Goal: Task Accomplishment & Management: Manage account settings

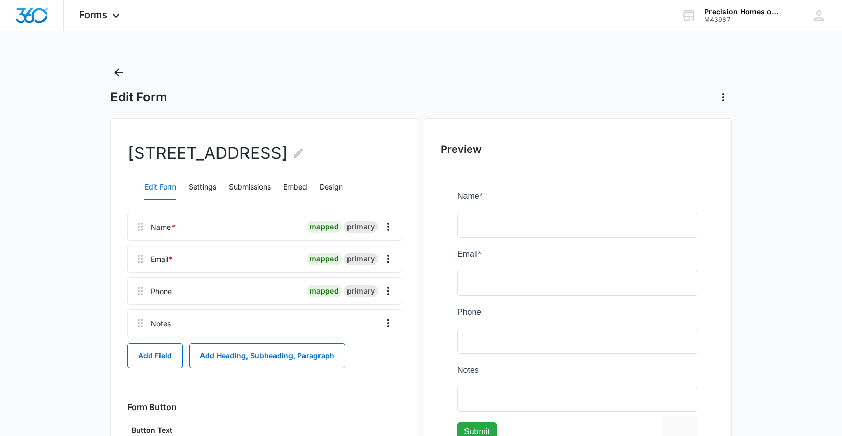
click at [190, 148] on h2 "[STREET_ADDRESS]" at bounding box center [215, 153] width 177 height 25
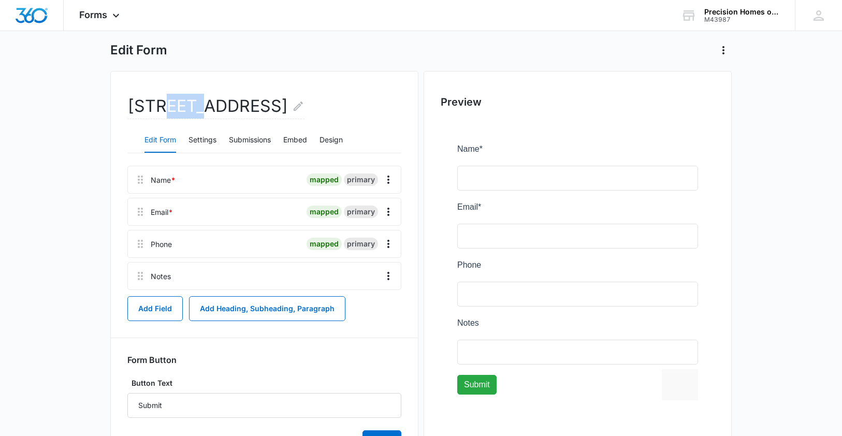
scroll to position [13, 0]
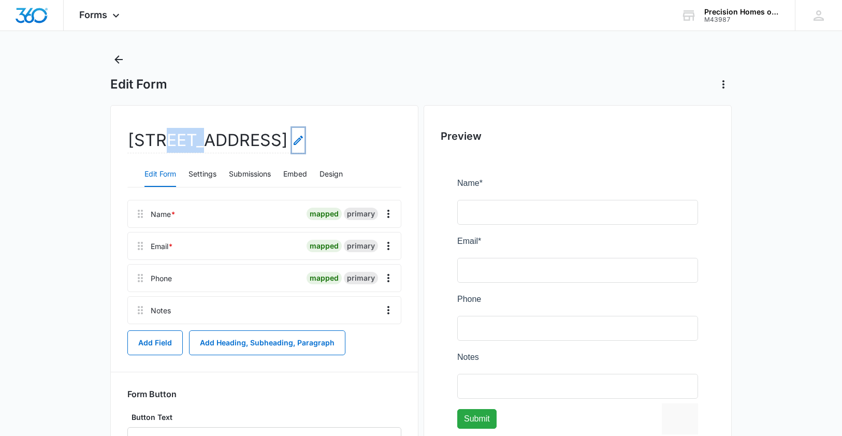
click at [304, 139] on icon "Edit Form Name" at bounding box center [298, 140] width 12 height 12
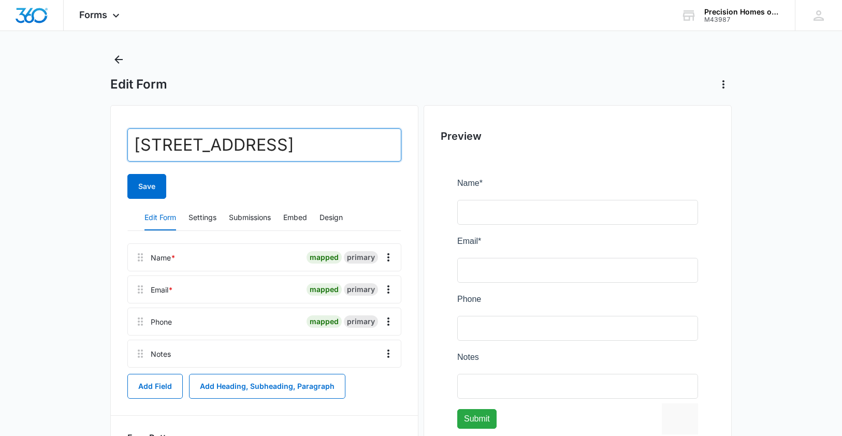
click at [195, 150] on input "[STREET_ADDRESS]" at bounding box center [264, 144] width 274 height 33
type input "[STREET_ADDRESS][PERSON_NAME]"
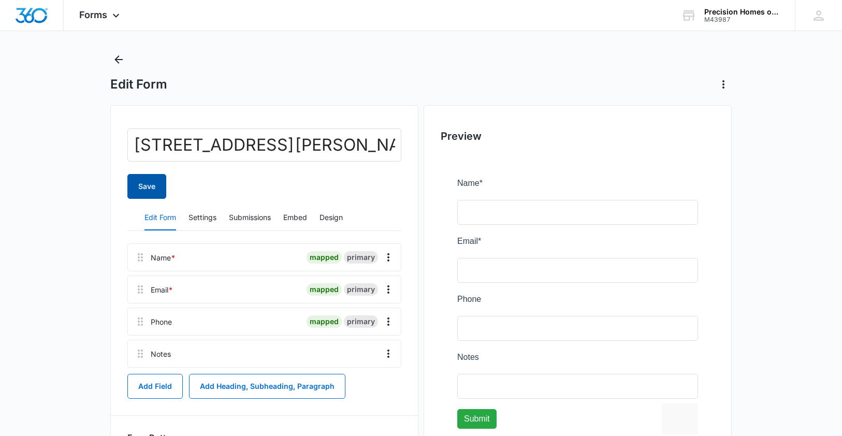
click at [141, 188] on button "Save" at bounding box center [146, 186] width 39 height 25
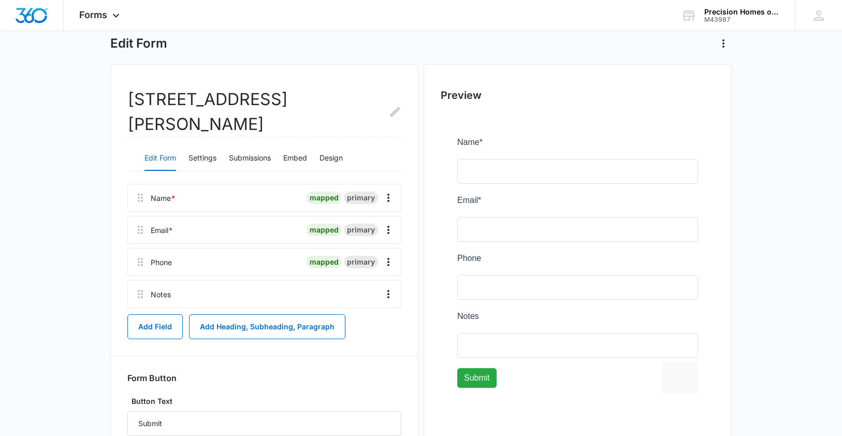
scroll to position [41, 0]
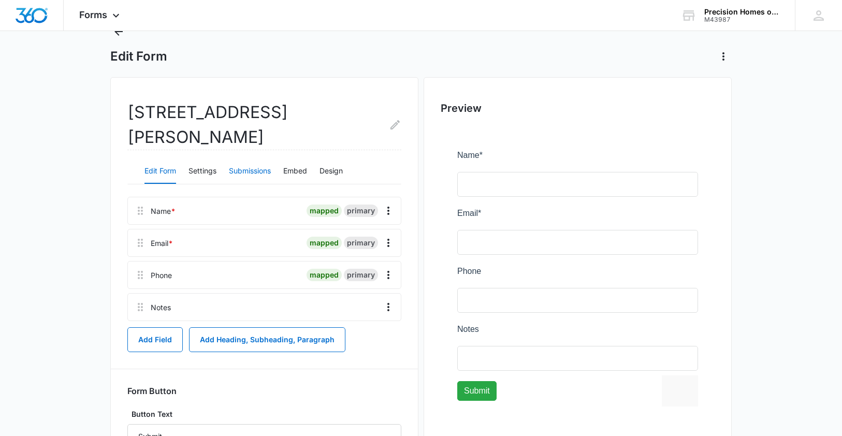
click at [247, 159] on button "Submissions" at bounding box center [250, 171] width 42 height 25
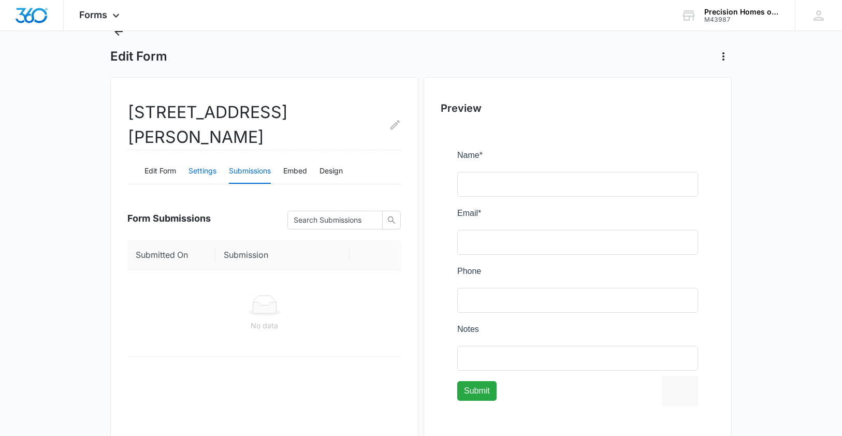
click at [205, 159] on button "Settings" at bounding box center [202, 171] width 28 height 25
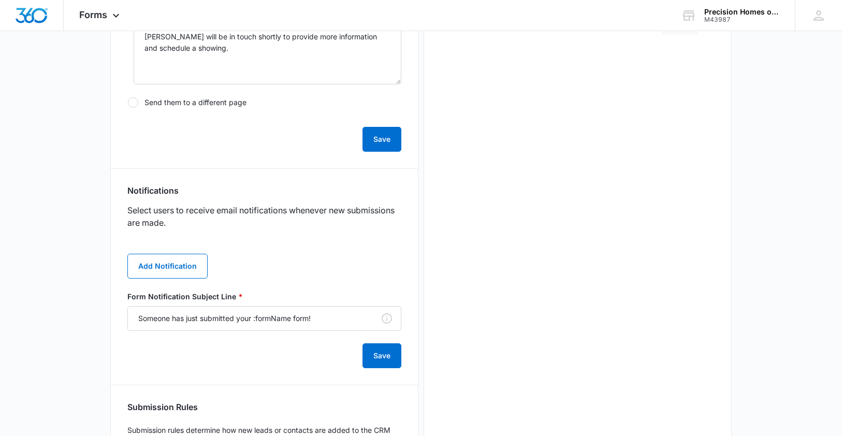
scroll to position [442, 0]
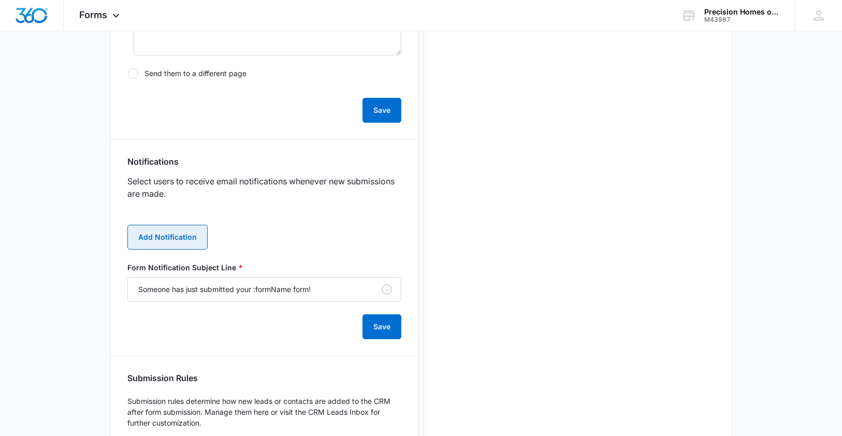
click at [167, 225] on button "Add Notification" at bounding box center [167, 237] width 80 height 25
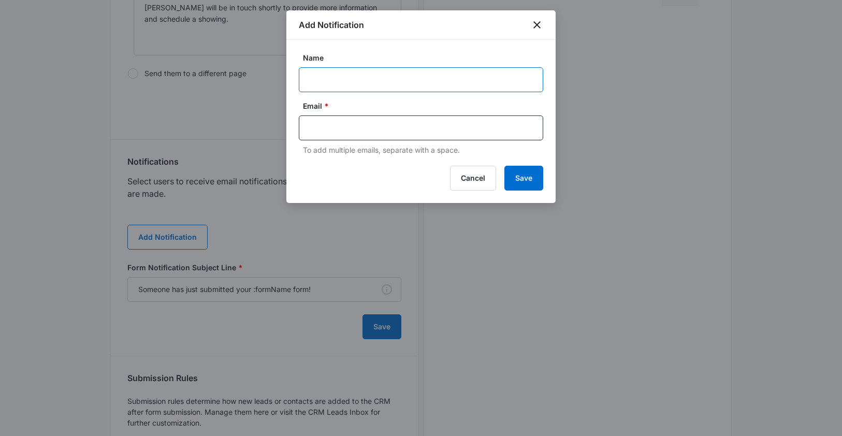
click at [326, 81] on input "Name" at bounding box center [421, 79] width 244 height 25
type input "[PERSON_NAME]"
type input "[PERSON_NAME][EMAIL_ADDRESS][DOMAIN_NAME]"
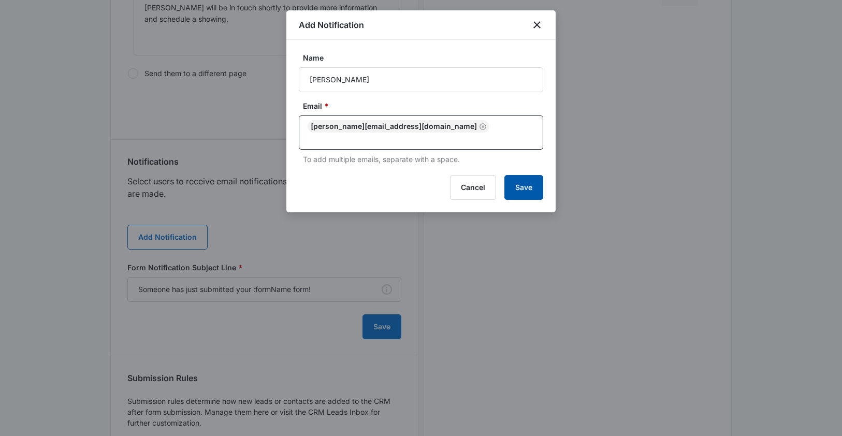
click at [521, 178] on button "Save" at bounding box center [523, 187] width 39 height 25
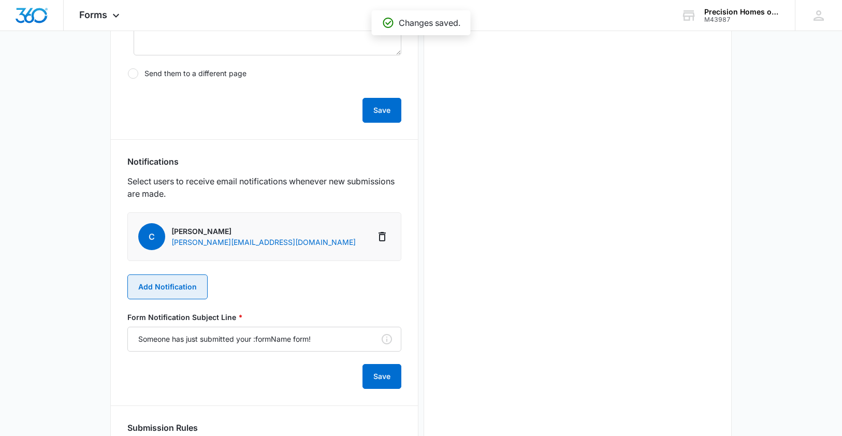
click at [169, 274] on button "Add Notification" at bounding box center [167, 286] width 80 height 25
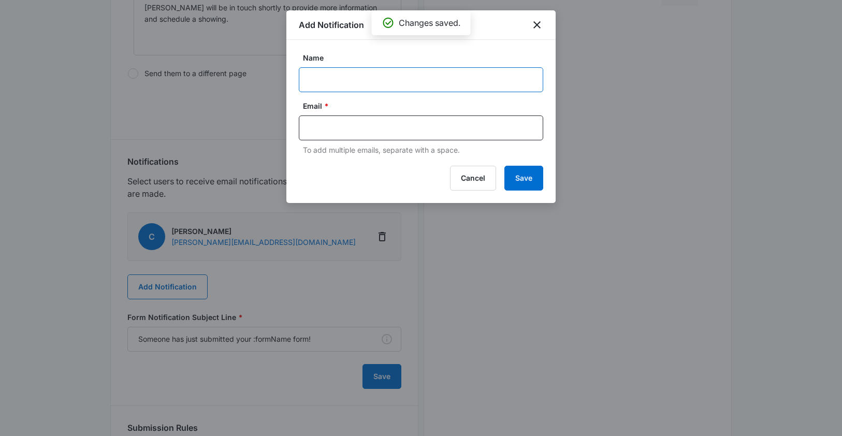
click at [315, 81] on input "Name" at bounding box center [421, 79] width 244 height 25
type input "[PERSON_NAME]"
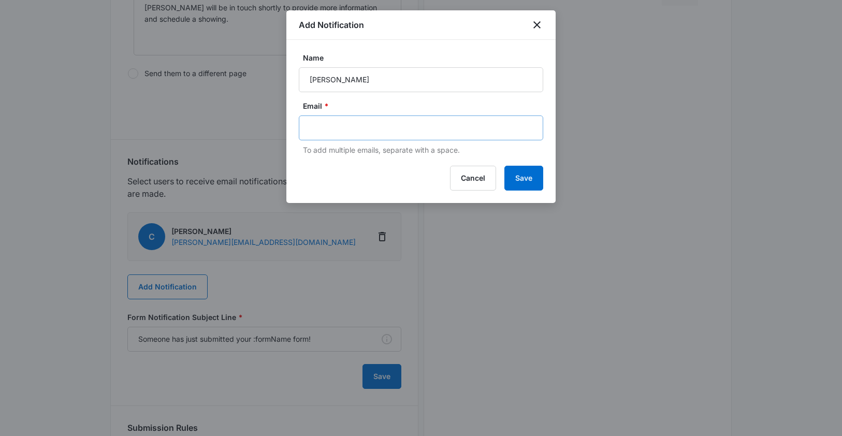
click at [305, 129] on div at bounding box center [421, 127] width 244 height 25
click at [316, 129] on input "text" at bounding box center [422, 128] width 225 height 16
type input "[PERSON_NAME][EMAIL_ADDRESS][DOMAIN_NAME]"
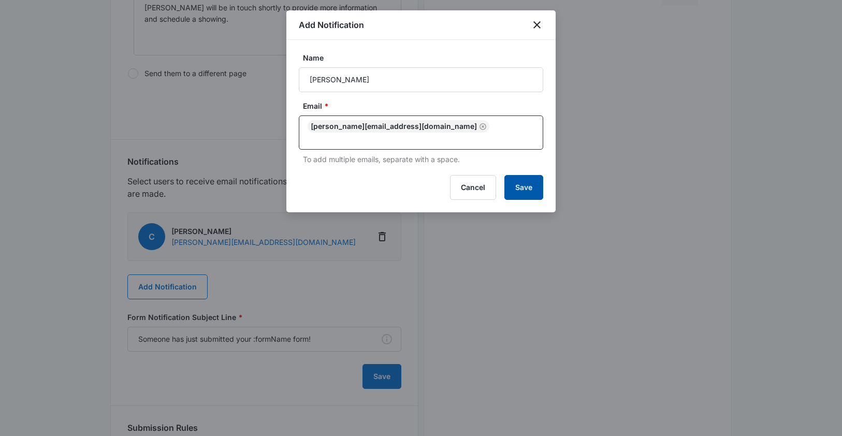
click at [514, 175] on button "Save" at bounding box center [523, 187] width 39 height 25
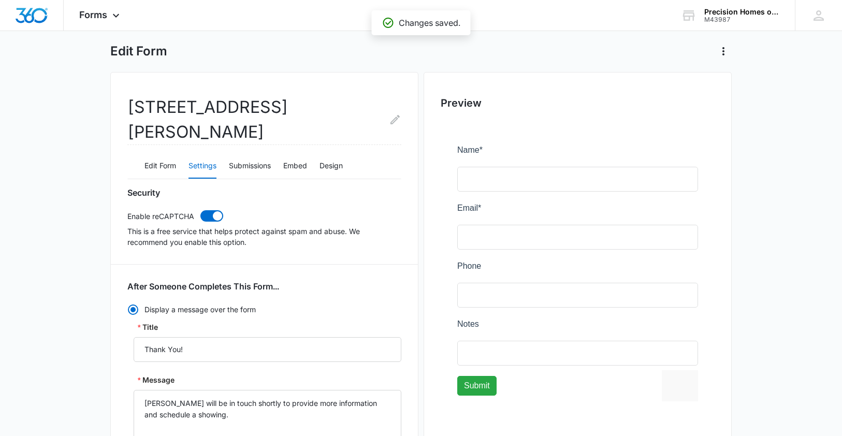
scroll to position [0, 0]
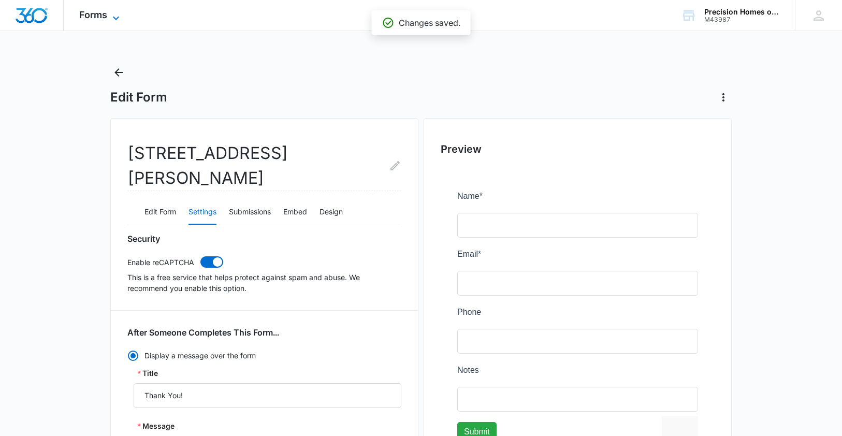
click at [89, 13] on span "Forms" at bounding box center [93, 14] width 28 height 11
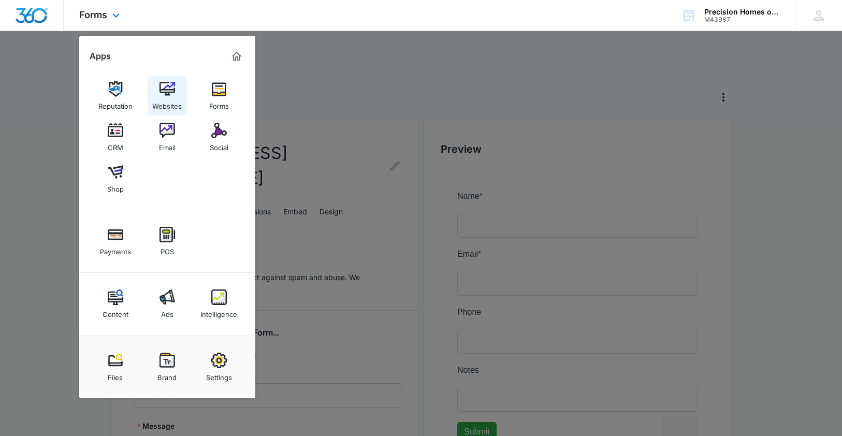
click at [164, 85] on img at bounding box center [167, 89] width 16 height 16
